Goal: Information Seeking & Learning: Check status

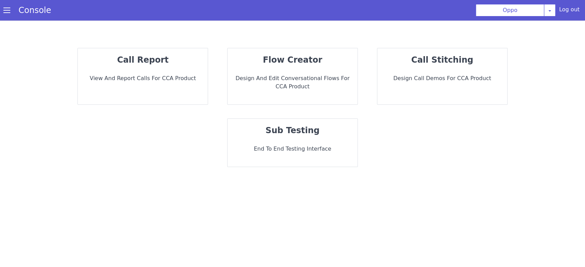
click at [159, 76] on p "View and report calls for CCA Product" at bounding box center [142, 78] width 119 height 8
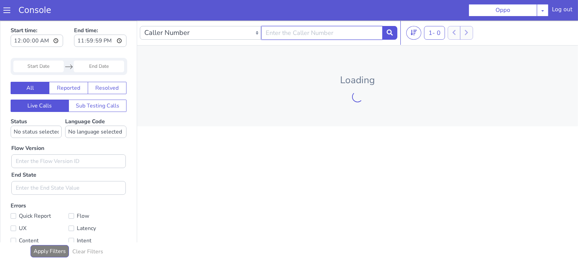
click at [311, 35] on input "text" at bounding box center [321, 33] width 121 height 14
click at [275, 38] on input "text" at bounding box center [321, 33] width 121 height 14
type input "9981958963"
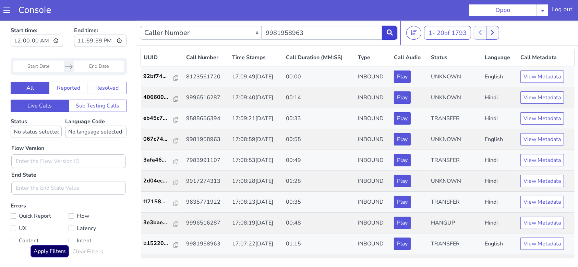
click at [395, 34] on button at bounding box center [389, 33] width 15 height 14
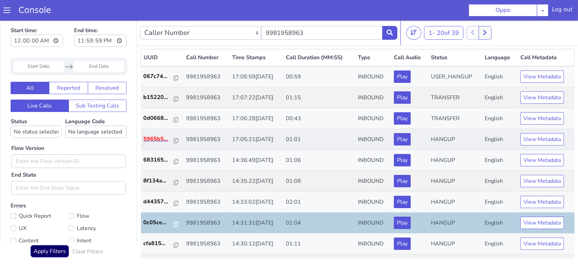
click at [162, 141] on p "5965b5..." at bounding box center [159, 139] width 30 height 8
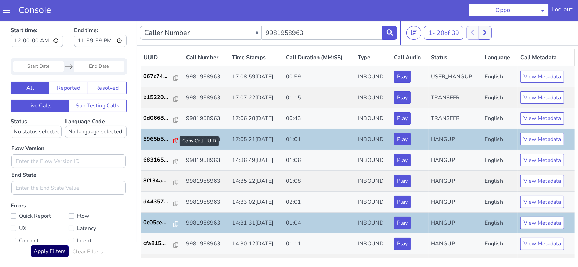
click at [173, 140] on icon at bounding box center [175, 140] width 5 height 5
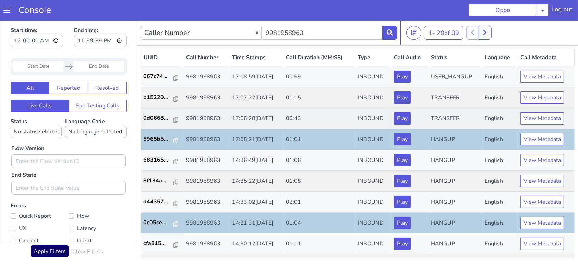
click at [175, 121] on link "0d0668..." at bounding box center [162, 118] width 37 height 8
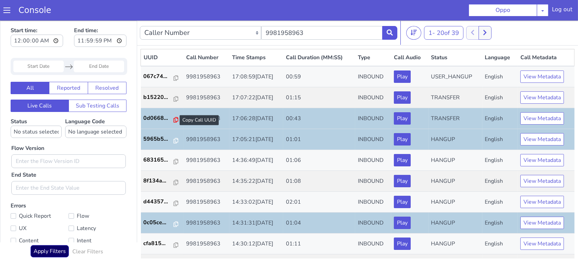
click at [173, 119] on icon at bounding box center [175, 119] width 5 height 5
click at [173, 99] on icon at bounding box center [175, 98] width 5 height 5
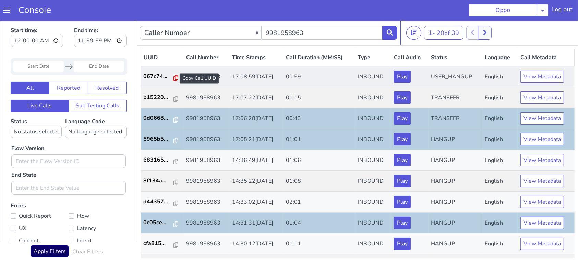
click at [173, 78] on icon at bounding box center [175, 77] width 5 height 5
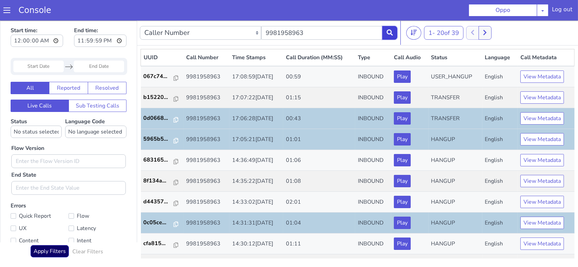
click at [392, 37] on button at bounding box center [389, 33] width 15 height 14
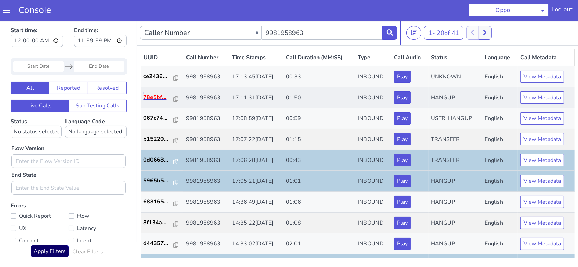
click at [159, 97] on p "78e5bf..." at bounding box center [159, 97] width 30 height 8
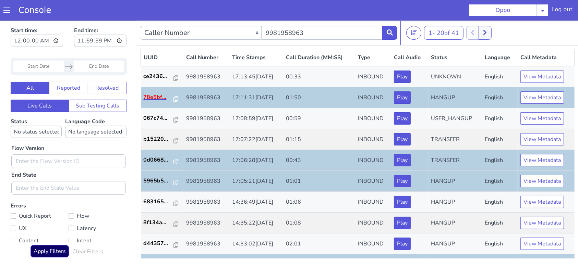
click at [167, 97] on p "78e5bf..." at bounding box center [159, 97] width 30 height 8
click at [173, 98] on icon at bounding box center [175, 98] width 5 height 5
click at [381, 34] on input "9981958963" at bounding box center [321, 33] width 121 height 14
click at [391, 36] on button at bounding box center [389, 33] width 15 height 14
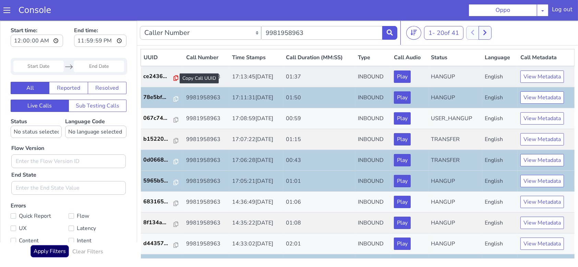
click at [173, 76] on icon at bounding box center [175, 77] width 5 height 5
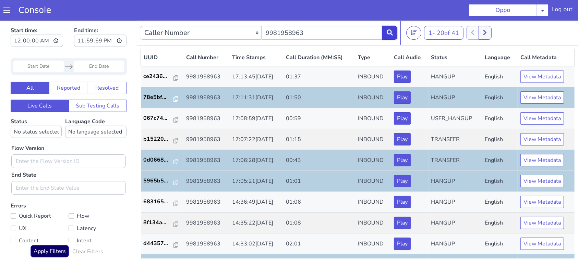
click at [396, 33] on button at bounding box center [389, 33] width 15 height 14
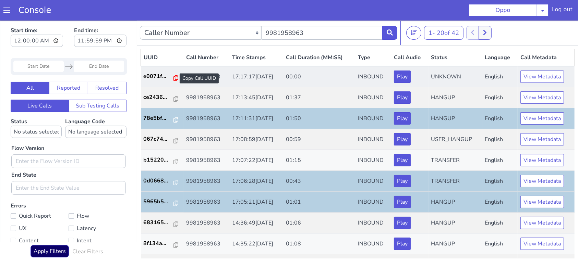
click at [173, 78] on icon at bounding box center [175, 77] width 5 height 5
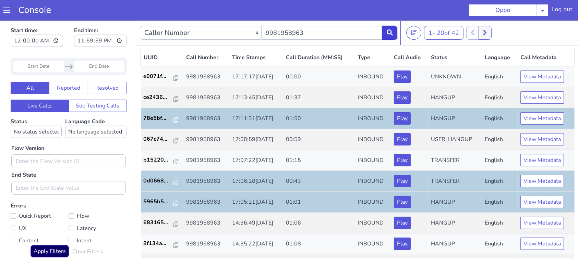
click at [395, 36] on button at bounding box center [389, 33] width 15 height 14
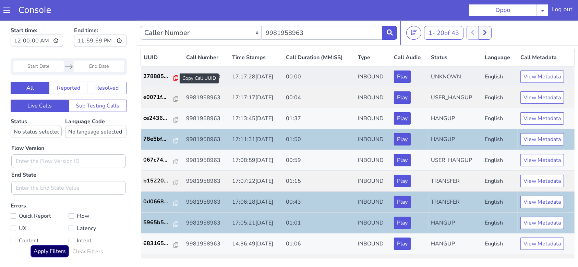
click at [173, 76] on icon at bounding box center [175, 77] width 5 height 5
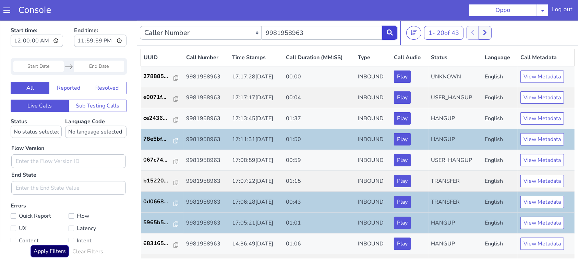
click at [390, 34] on icon at bounding box center [389, 32] width 6 height 6
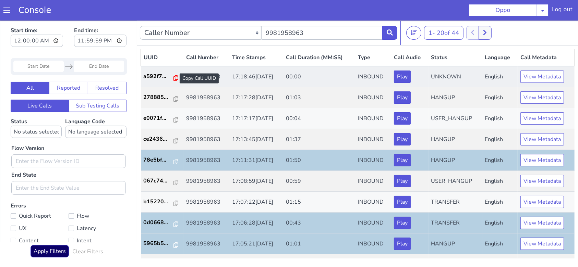
click at [173, 78] on icon at bounding box center [175, 77] width 5 height 5
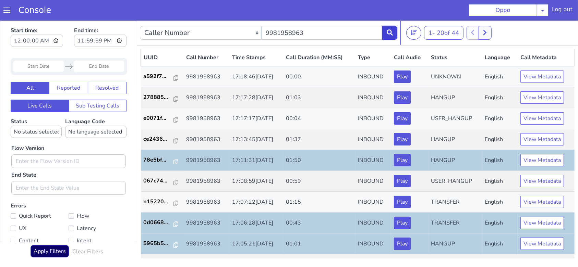
click at [388, 33] on icon at bounding box center [389, 32] width 6 height 6
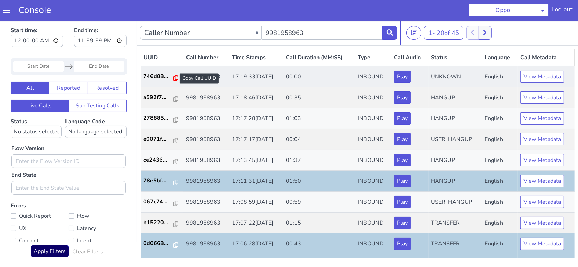
click at [173, 79] on icon at bounding box center [175, 77] width 5 height 5
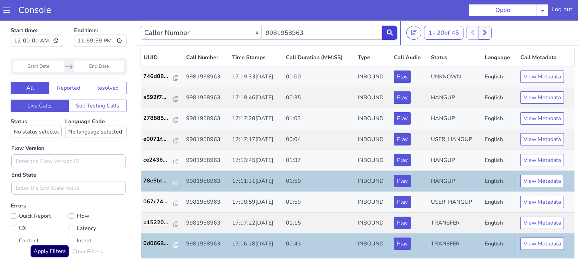
click at [382, 38] on button at bounding box center [389, 33] width 15 height 14
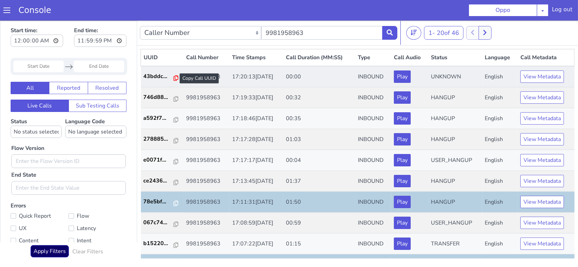
click at [173, 76] on icon at bounding box center [175, 77] width 5 height 5
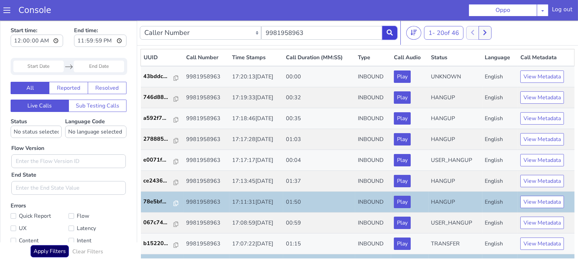
click at [387, 34] on icon at bounding box center [389, 32] width 6 height 6
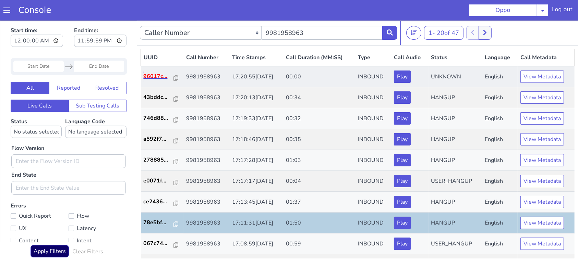
click at [158, 78] on p "96017c..." at bounding box center [159, 76] width 30 height 8
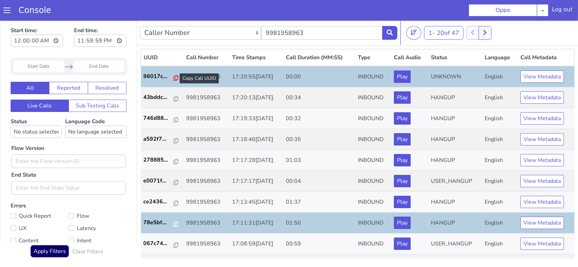
click at [174, 77] on icon at bounding box center [175, 77] width 5 height 5
click at [394, 29] on button at bounding box center [389, 33] width 15 height 14
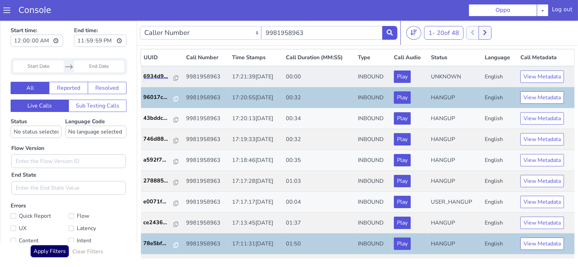
click at [175, 78] on link "6934d9..." at bounding box center [162, 76] width 37 height 8
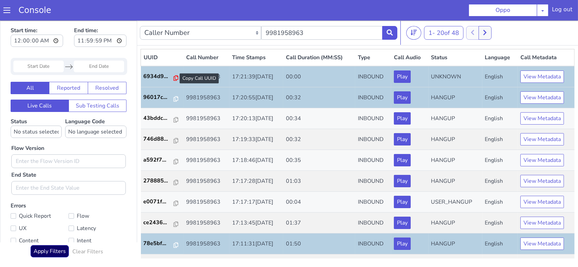
click at [173, 79] on icon at bounding box center [175, 77] width 5 height 5
click at [392, 34] on icon at bounding box center [389, 32] width 6 height 6
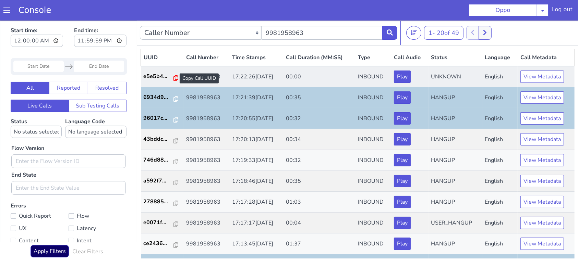
click at [173, 76] on icon at bounding box center [175, 77] width 5 height 5
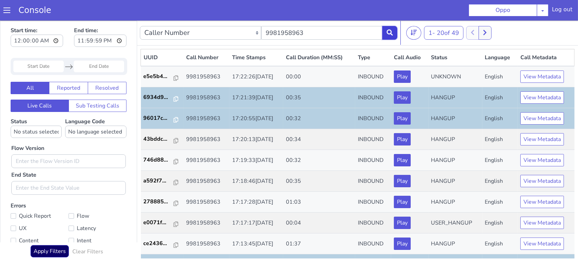
click at [384, 36] on button at bounding box center [389, 33] width 15 height 14
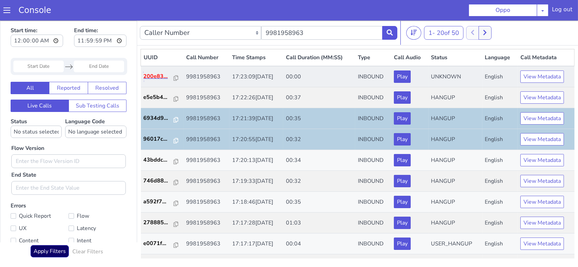
click at [153, 76] on p "200e83..." at bounding box center [159, 76] width 30 height 8
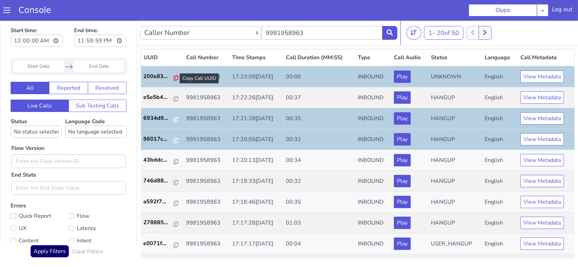
click at [173, 75] on icon at bounding box center [175, 77] width 5 height 5
click at [397, 35] on button at bounding box center [389, 33] width 15 height 14
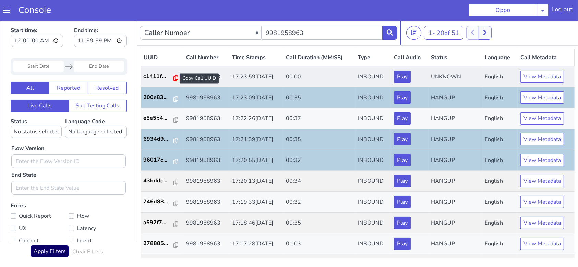
click at [173, 78] on icon at bounding box center [175, 77] width 5 height 5
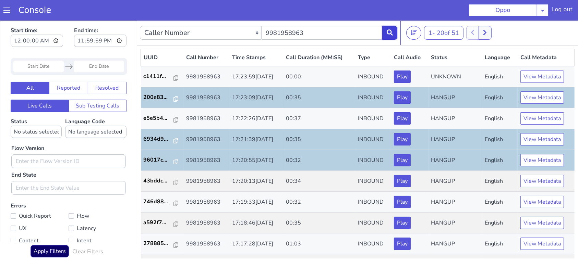
click at [385, 34] on button at bounding box center [389, 33] width 15 height 14
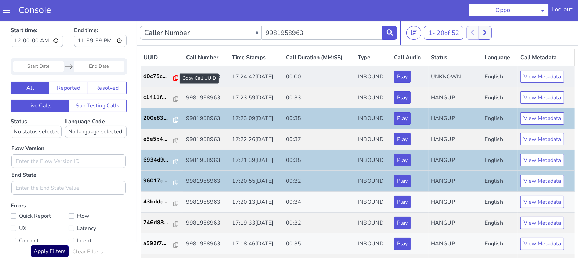
click at [173, 76] on icon at bounding box center [175, 77] width 5 height 5
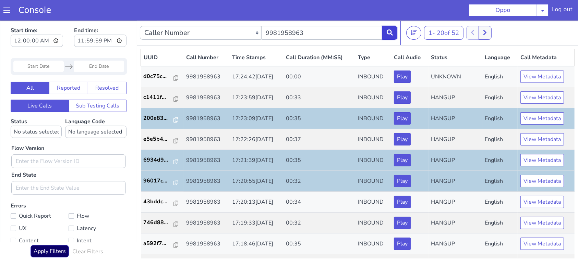
click at [384, 32] on button at bounding box center [389, 33] width 15 height 14
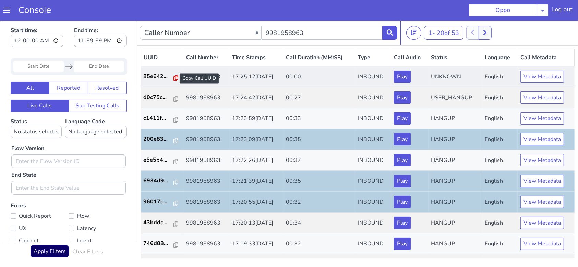
click at [173, 75] on icon at bounding box center [175, 77] width 5 height 5
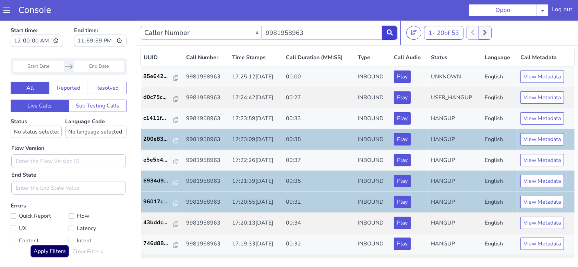
click at [386, 38] on button at bounding box center [389, 33] width 15 height 14
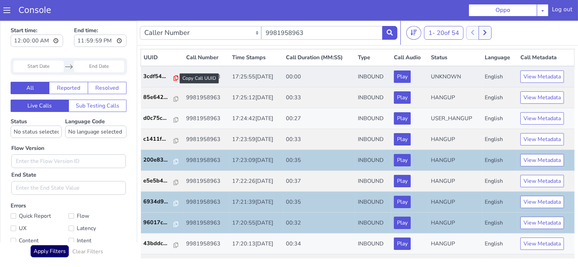
click at [173, 76] on icon at bounding box center [175, 77] width 5 height 5
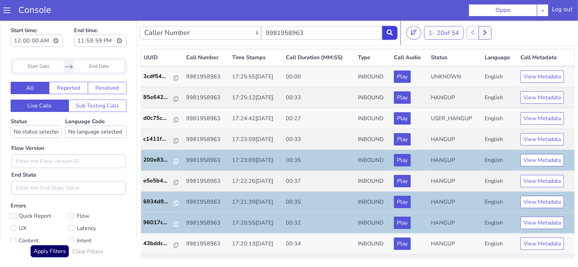
click at [397, 35] on button at bounding box center [389, 33] width 15 height 14
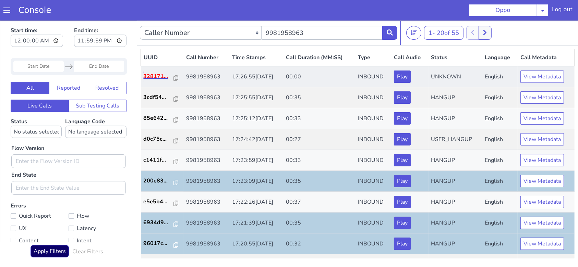
click at [154, 78] on p "328171..." at bounding box center [159, 76] width 30 height 8
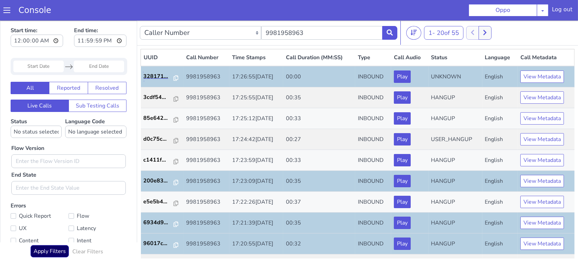
click at [175, 78] on link "328171..." at bounding box center [162, 76] width 37 height 8
click at [173, 78] on icon at bounding box center [175, 77] width 5 height 5
click at [398, 37] on nav "Caller Number Call UUID Custom Parameter 9981958963 1 - 20 of 55 20 50 100" at bounding box center [357, 32] width 441 height 25
click at [395, 33] on button at bounding box center [389, 33] width 15 height 14
click at [387, 35] on icon at bounding box center [389, 32] width 6 height 6
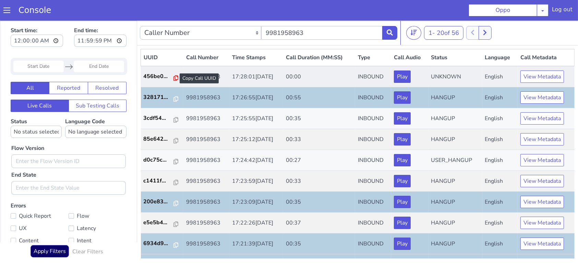
click at [173, 76] on icon at bounding box center [175, 77] width 5 height 5
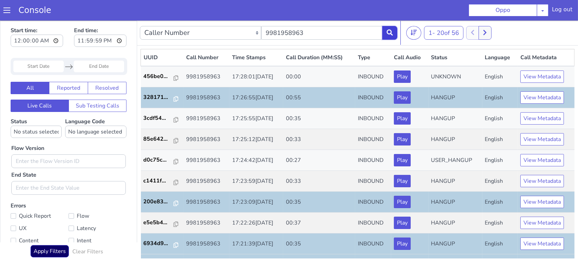
drag, startPoint x: 382, startPoint y: 33, endPoint x: 386, endPoint y: 33, distance: 4.1
click at [383, 33] on button at bounding box center [389, 33] width 15 height 14
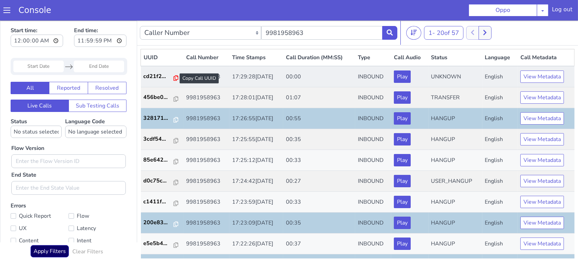
click at [173, 77] on icon at bounding box center [175, 77] width 5 height 5
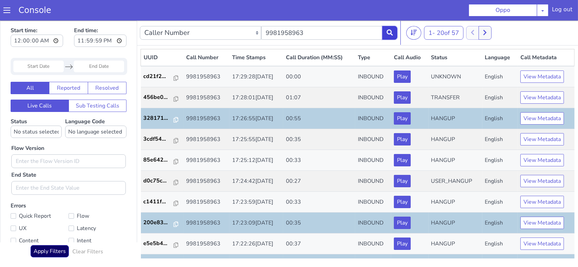
click at [395, 31] on button at bounding box center [389, 33] width 15 height 14
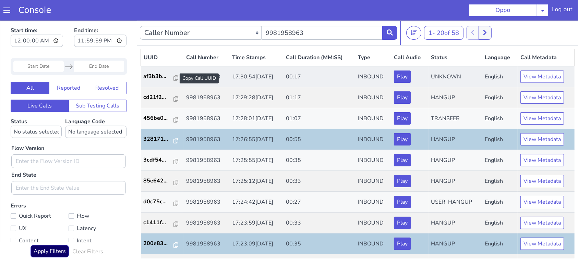
click at [173, 80] on div at bounding box center [175, 78] width 5 height 8
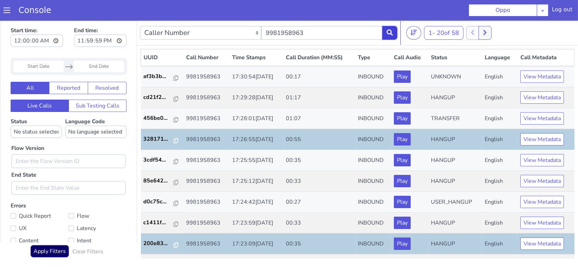
click at [392, 33] on icon at bounding box center [389, 32] width 6 height 6
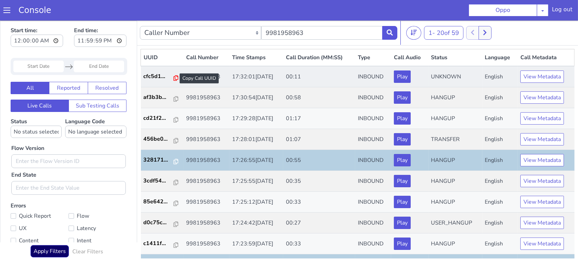
click at [173, 78] on icon at bounding box center [175, 77] width 5 height 5
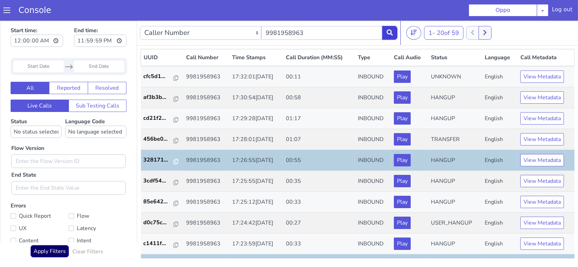
click at [392, 29] on icon at bounding box center [389, 32] width 6 height 6
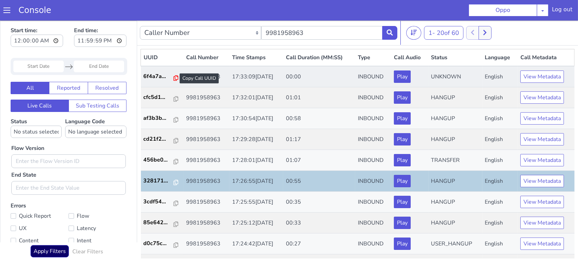
click at [173, 77] on icon at bounding box center [175, 77] width 5 height 5
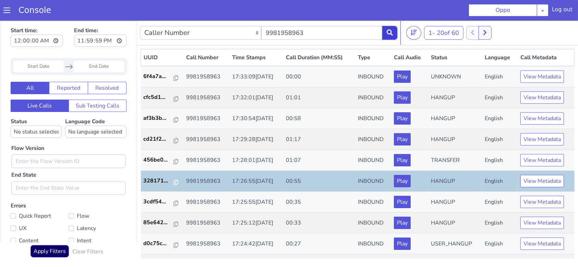
click at [391, 26] on button at bounding box center [389, 33] width 15 height 14
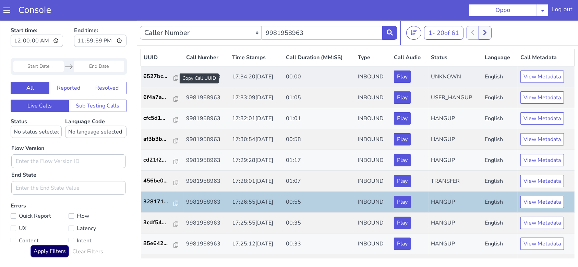
click at [173, 80] on div at bounding box center [175, 78] width 5 height 8
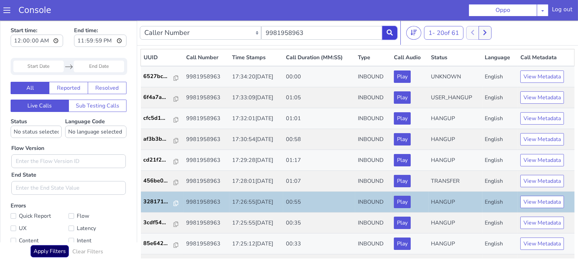
click at [394, 31] on button at bounding box center [389, 33] width 15 height 14
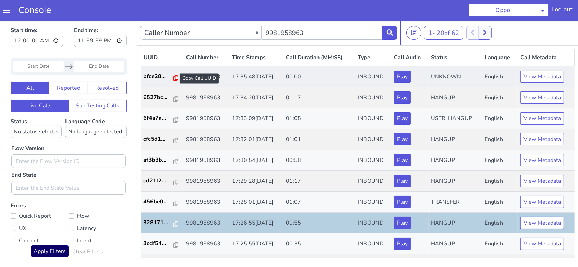
click at [173, 76] on icon at bounding box center [175, 77] width 5 height 5
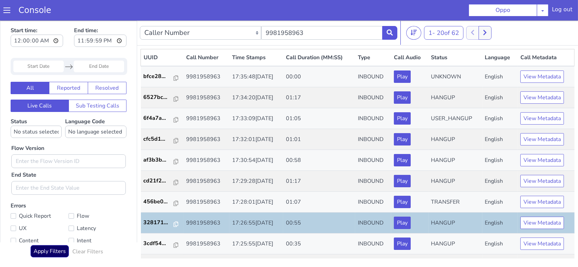
click at [397, 29] on nav "Caller Number Call UUID Custom Parameter 9981958963 1 - 20 of 62 20 50 100" at bounding box center [357, 32] width 441 height 25
click at [390, 35] on icon at bounding box center [389, 32] width 6 height 6
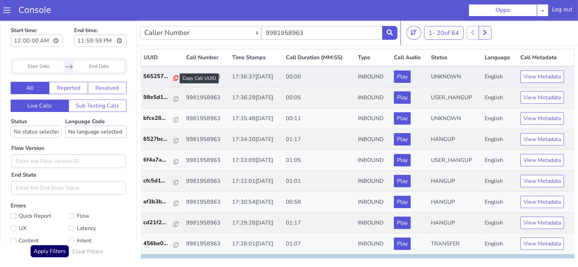
click at [173, 77] on icon at bounding box center [175, 77] width 5 height 5
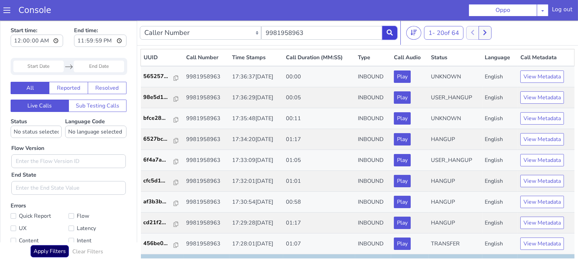
click at [390, 27] on button at bounding box center [389, 33] width 15 height 14
click at [173, 97] on icon at bounding box center [175, 98] width 5 height 5
click at [388, 32] on icon at bounding box center [389, 32] width 6 height 6
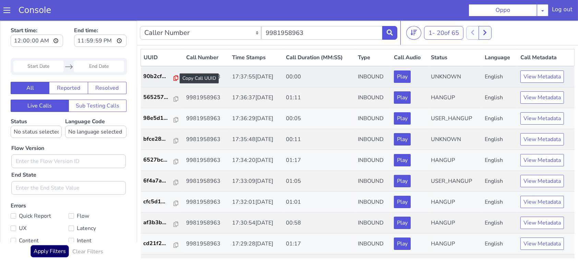
click at [173, 77] on icon at bounding box center [175, 77] width 5 height 5
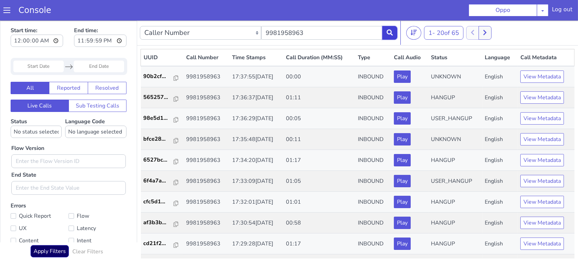
click at [385, 33] on button at bounding box center [389, 33] width 15 height 14
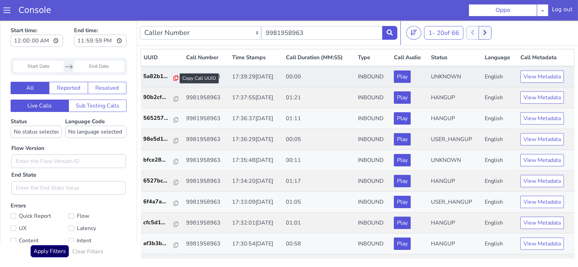
click at [173, 77] on icon at bounding box center [175, 77] width 5 height 5
